Goal: Task Accomplishment & Management: Use online tool/utility

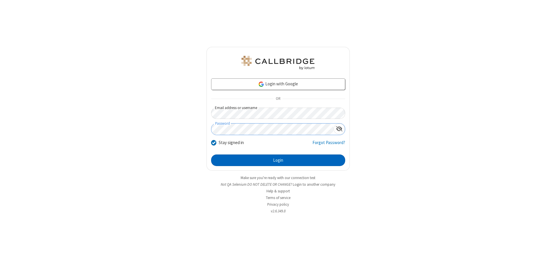
click at [278, 160] on button "Login" at bounding box center [278, 161] width 134 height 12
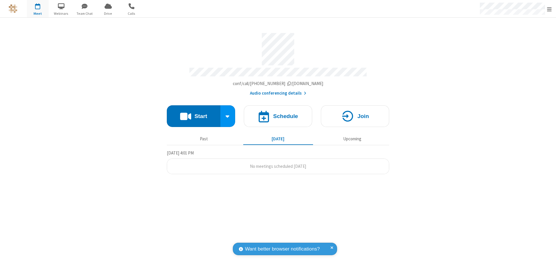
click at [193, 114] on button "Start" at bounding box center [194, 116] width 54 height 22
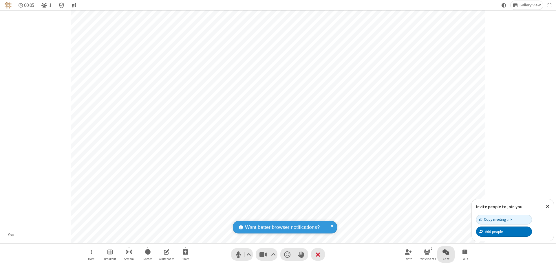
click at [446, 252] on span "Open chat" at bounding box center [446, 251] width 7 height 7
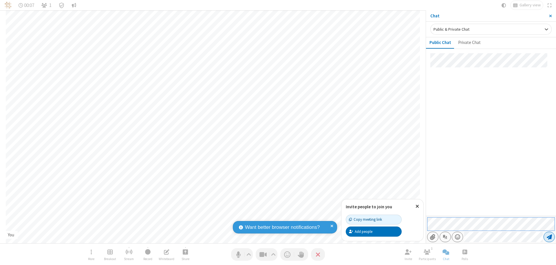
click at [549, 237] on span "Send message" at bounding box center [549, 237] width 5 height 6
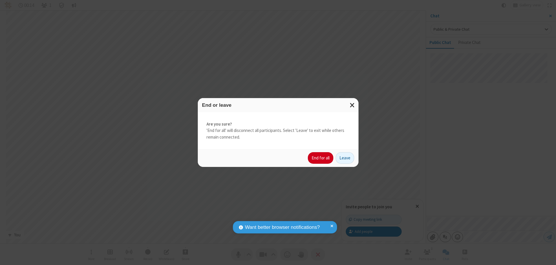
click at [321, 158] on button "End for all" at bounding box center [320, 158] width 25 height 12
